Goal: Task Accomplishment & Management: Manage account settings

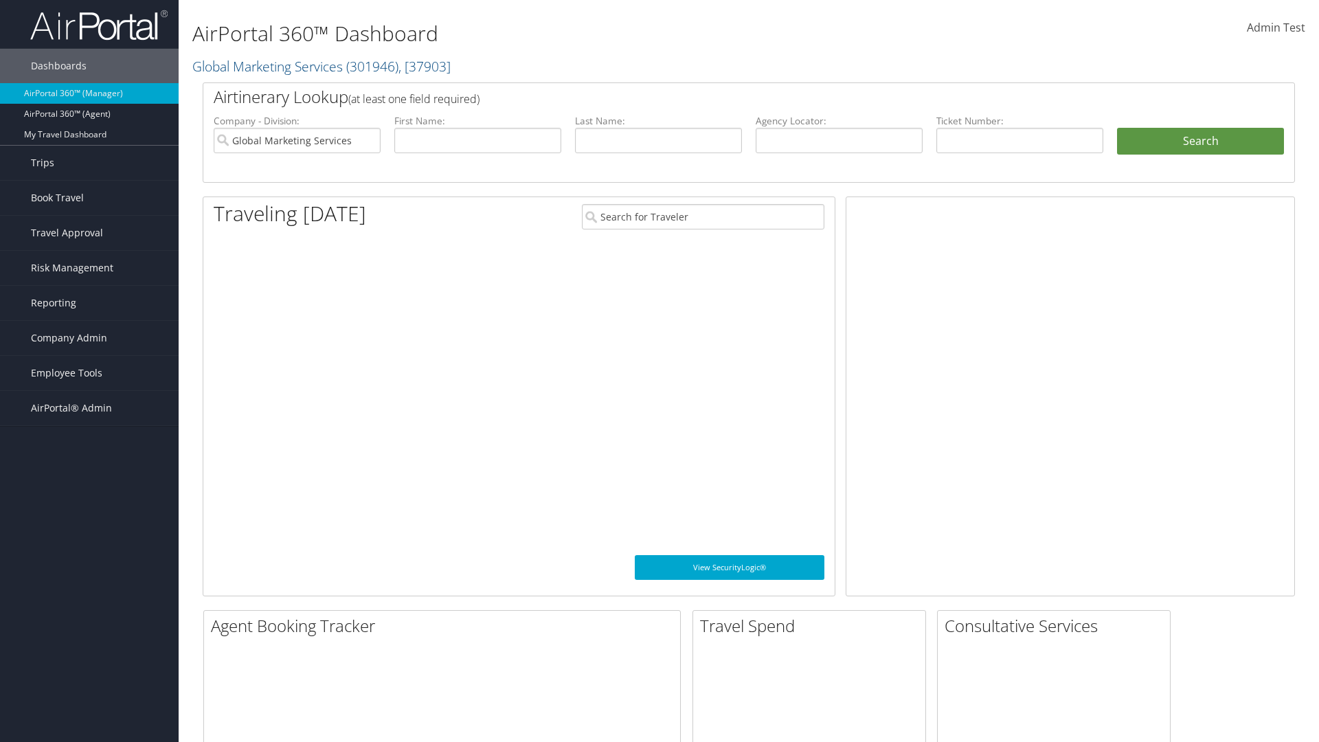
click at [89, 338] on span "Company Admin" at bounding box center [69, 338] width 76 height 34
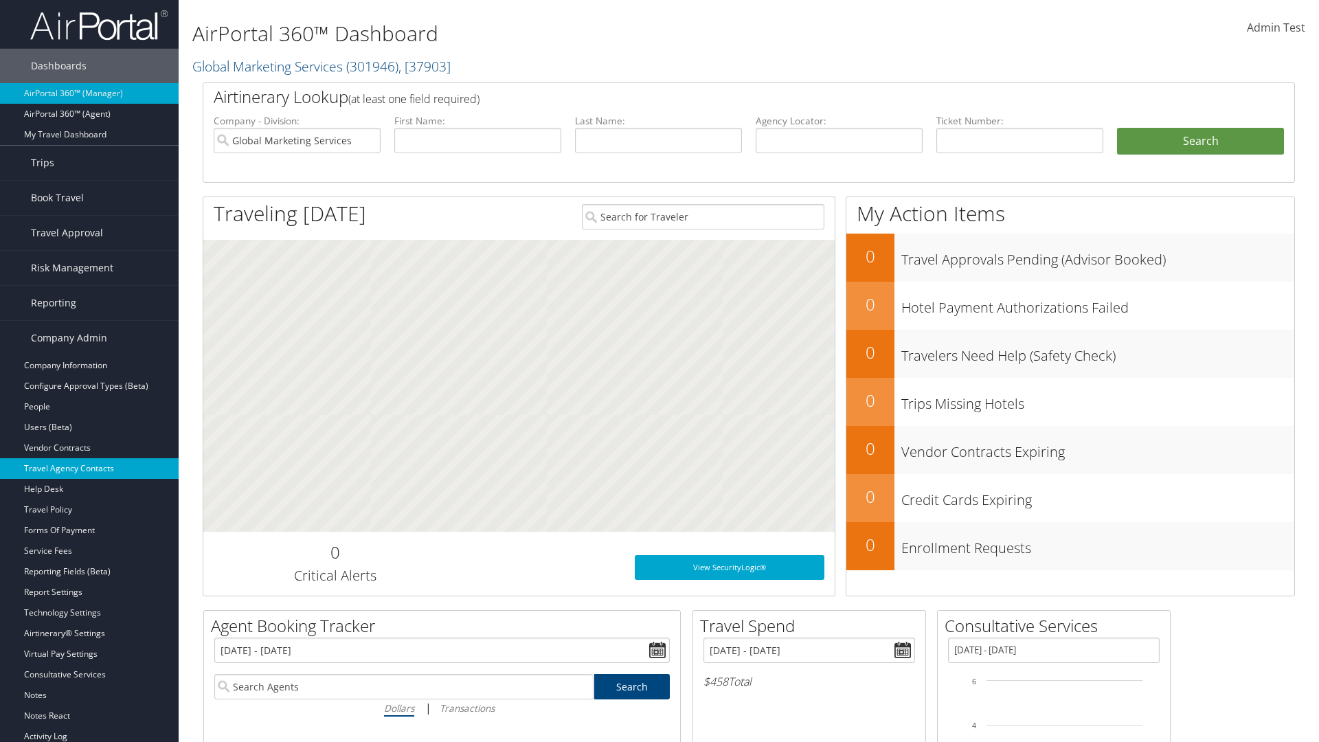
click at [89, 469] on link "Travel Agency Contacts" at bounding box center [89, 468] width 179 height 21
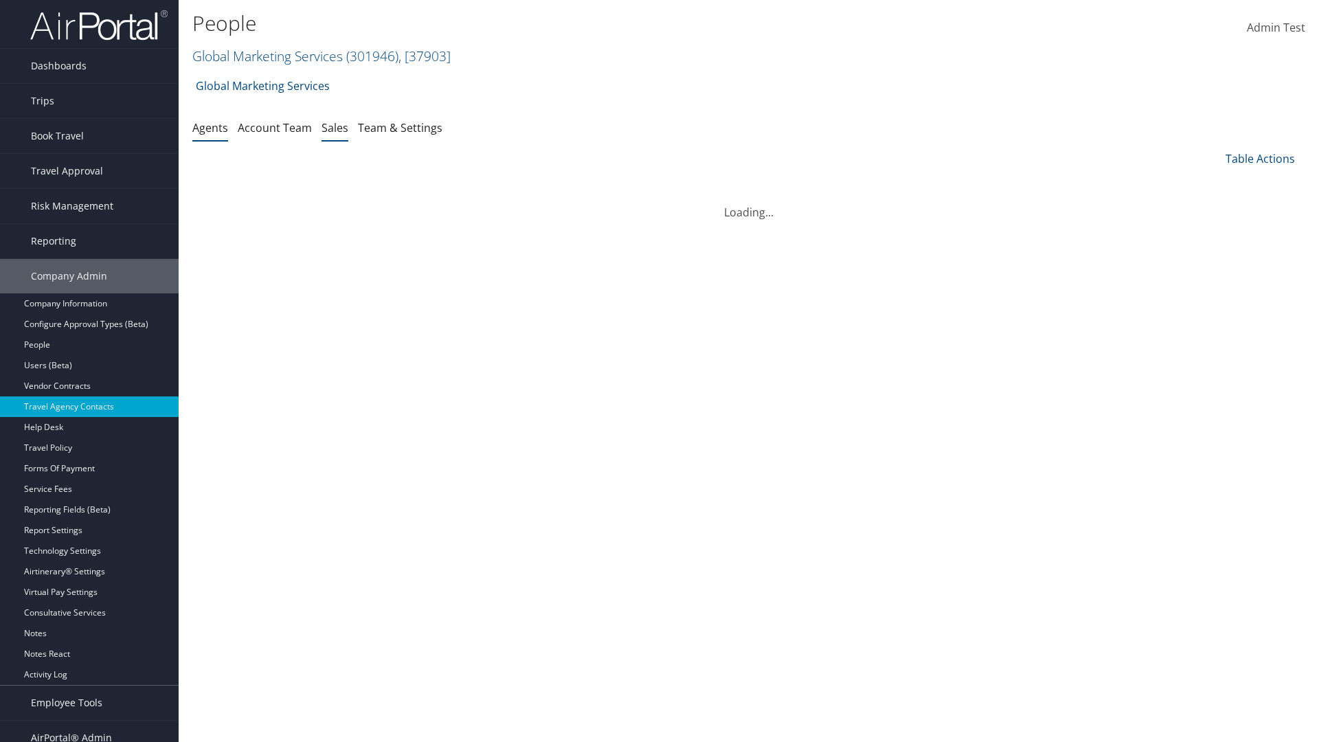
click at [335, 127] on link "Sales" at bounding box center [335, 127] width 27 height 15
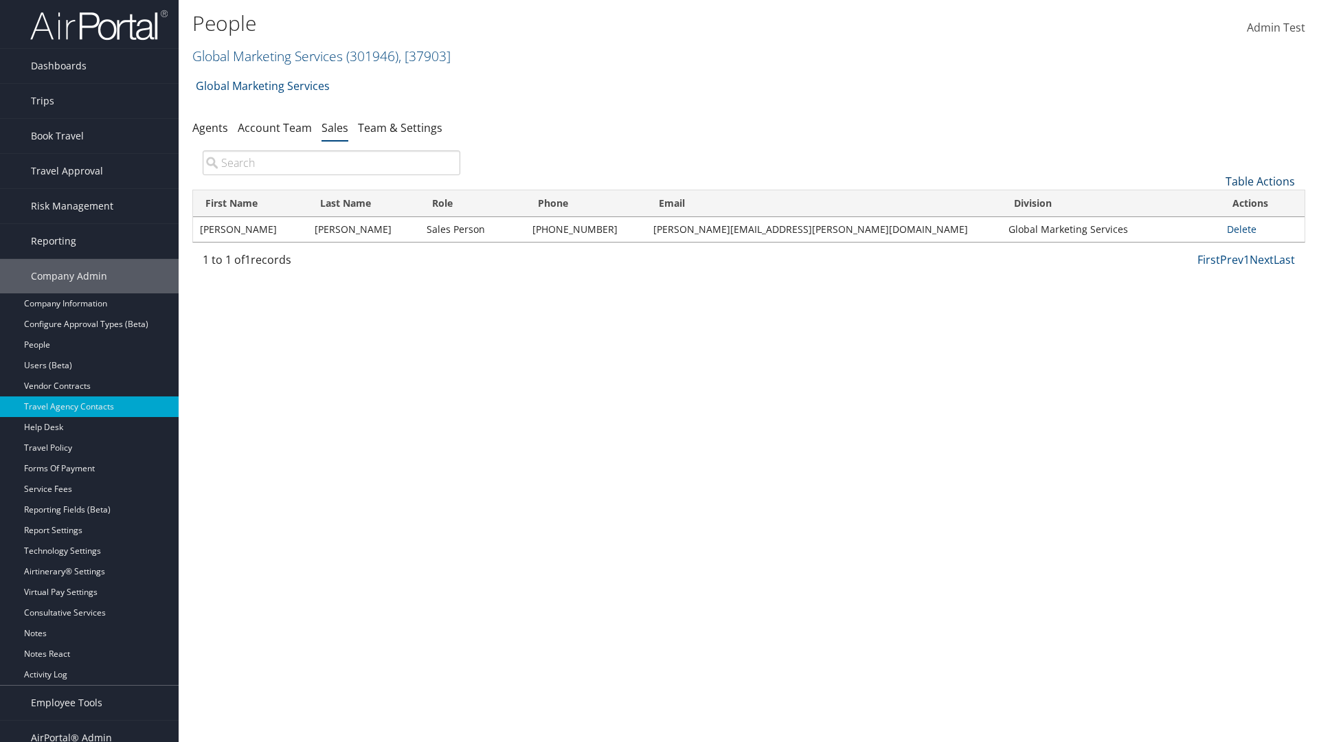
click at [1260, 181] on link "Table Actions" at bounding box center [1260, 181] width 69 height 15
click at [1214, 203] on link "Add New Salesperson" at bounding box center [1214, 202] width 181 height 23
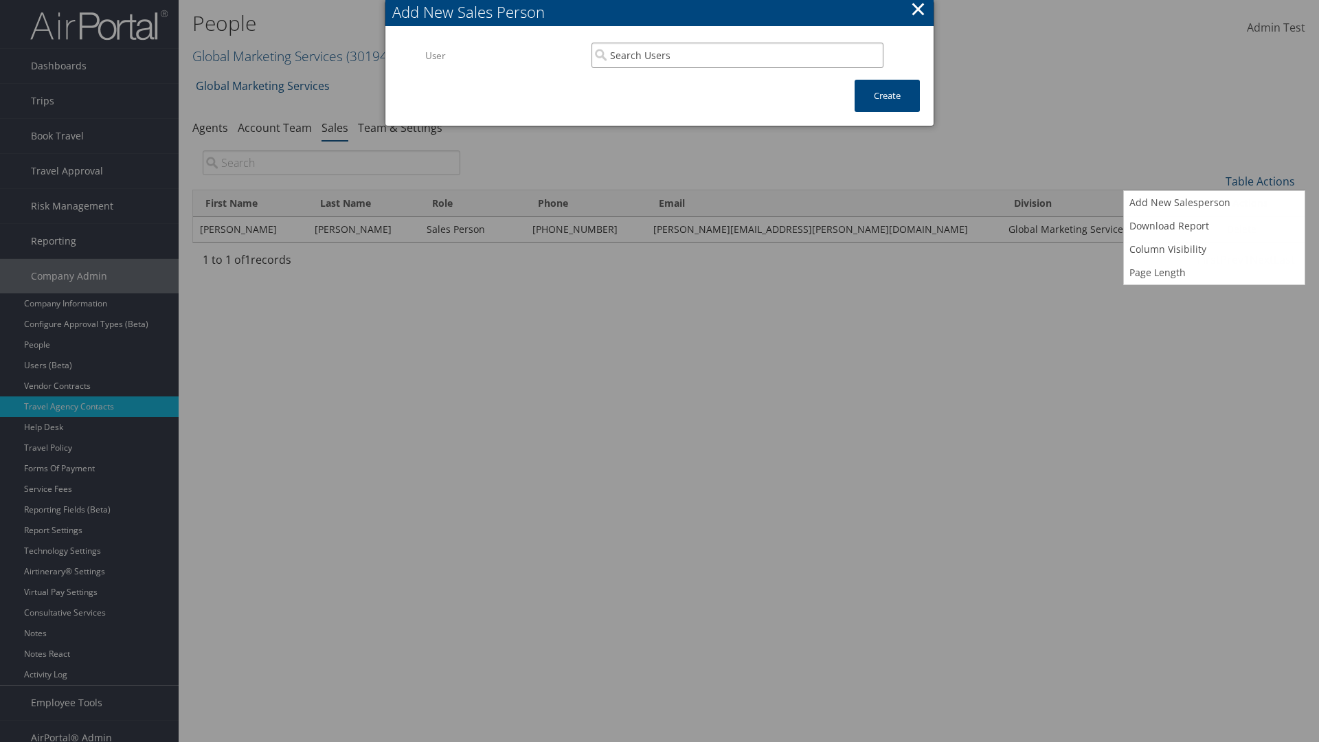
click at [737, 55] on input "search" at bounding box center [738, 55] width 292 height 25
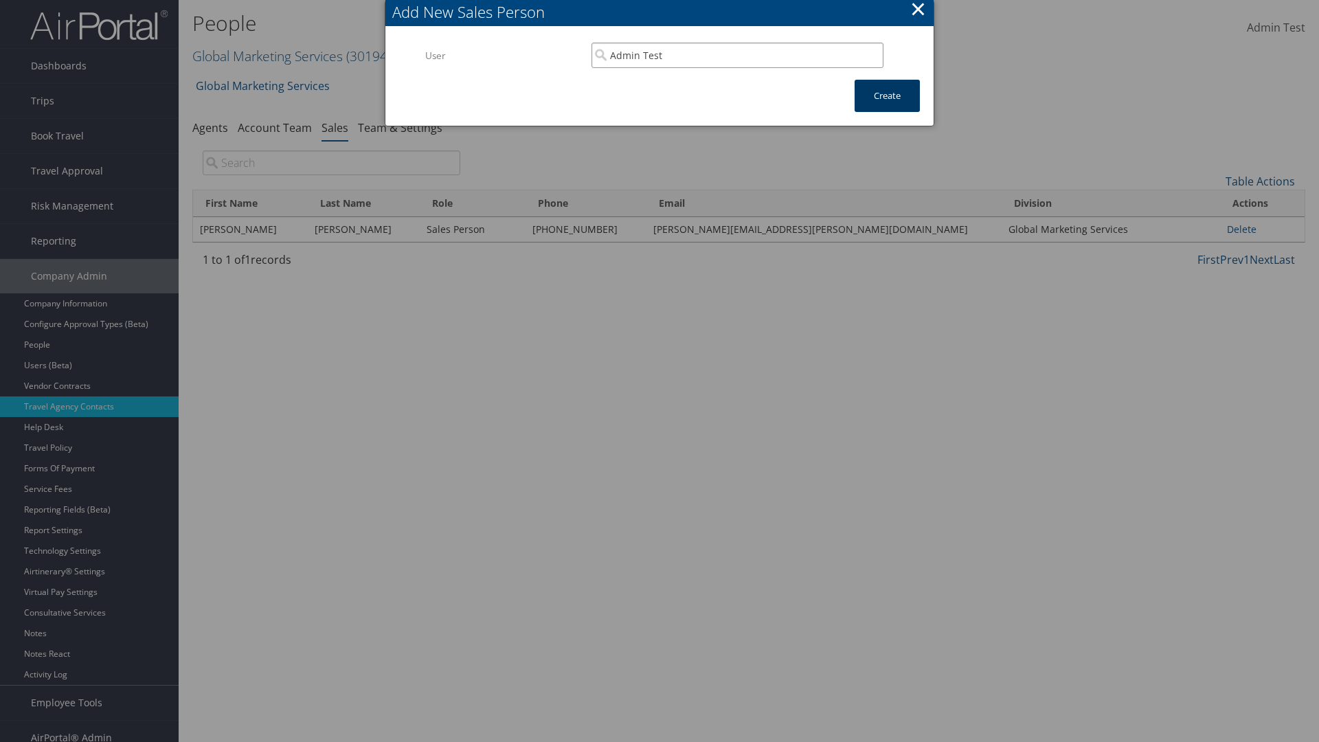
type input "Admin Test"
click at [887, 96] on button "Create" at bounding box center [887, 96] width 65 height 32
